Goal: Feedback & Contribution: Submit feedback/report problem

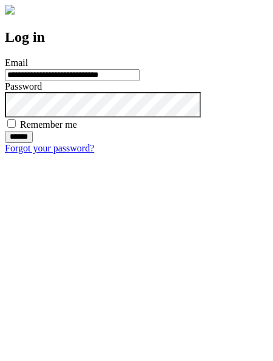
type input "**********"
click at [33, 143] on input "******" at bounding box center [19, 137] width 28 height 12
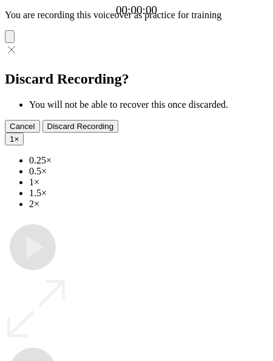
type input "**********"
